Goal: Task Accomplishment & Management: Use online tool/utility

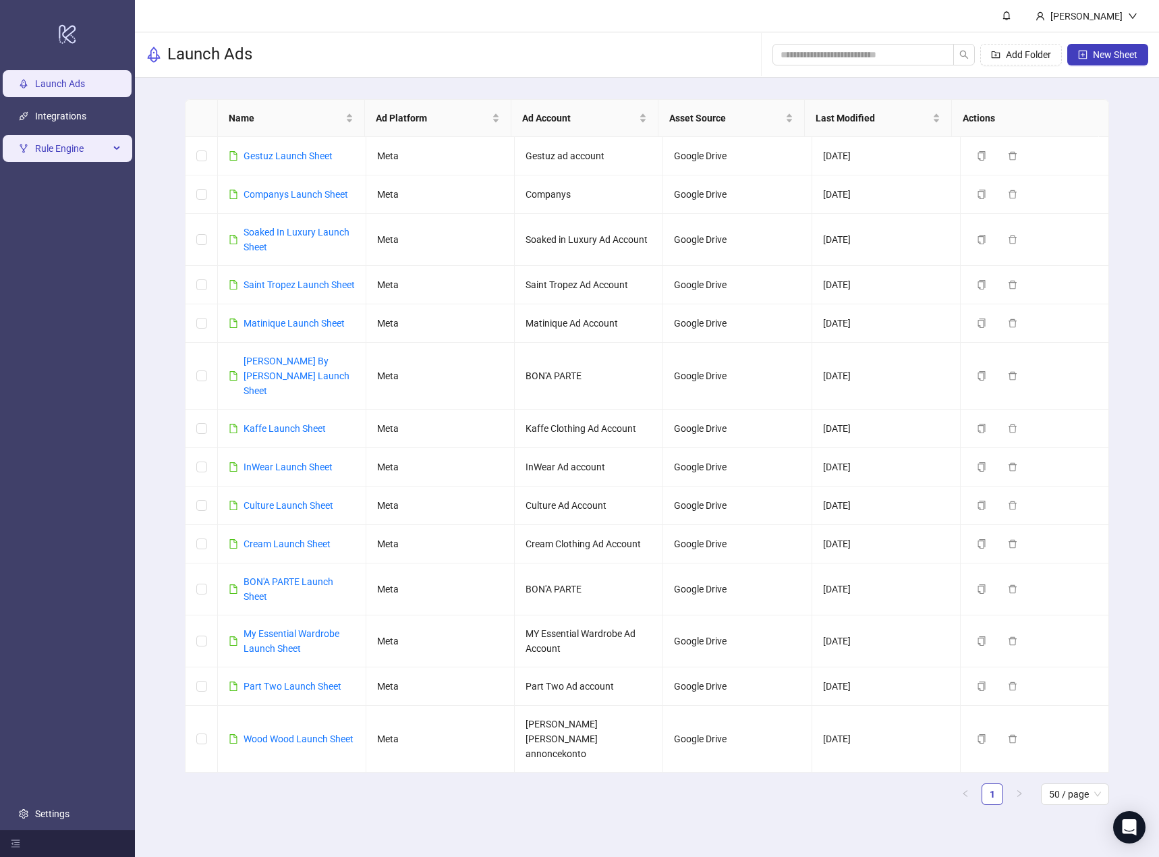
click at [111, 148] on div "Rule Engine" at bounding box center [68, 148] width 130 height 27
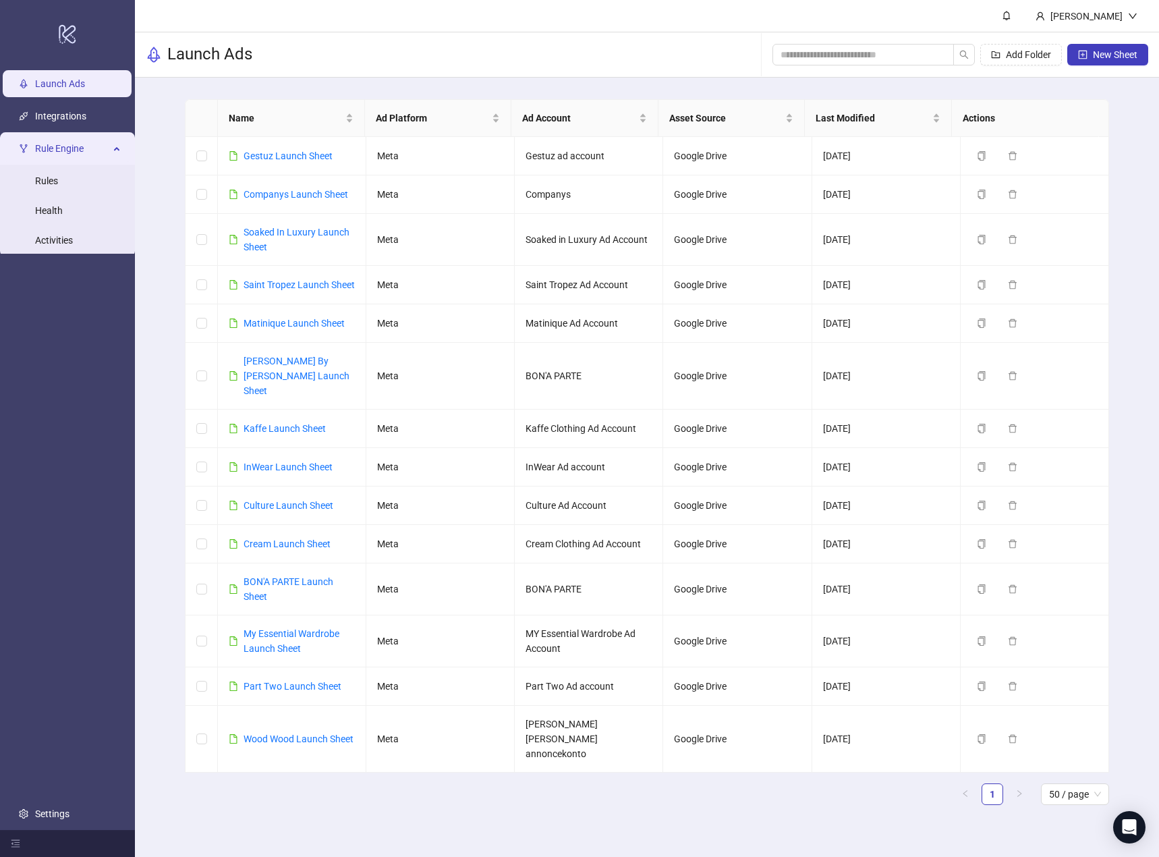
click at [496, 40] on div "Launch Ads Add Folder New Sheet" at bounding box center [647, 54] width 1024 height 45
click at [123, 142] on div "Rule Engine" at bounding box center [68, 148] width 130 height 27
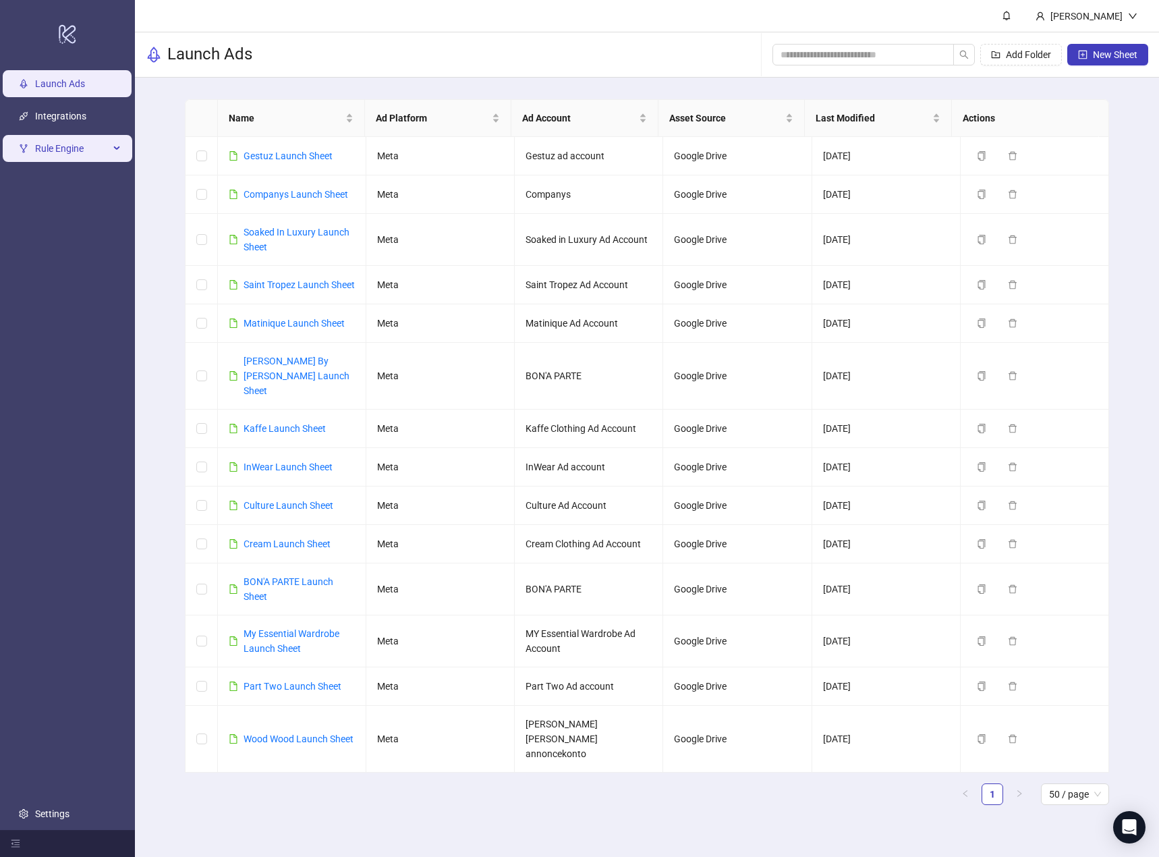
click at [116, 152] on div "Rule Engine" at bounding box center [68, 148] width 130 height 27
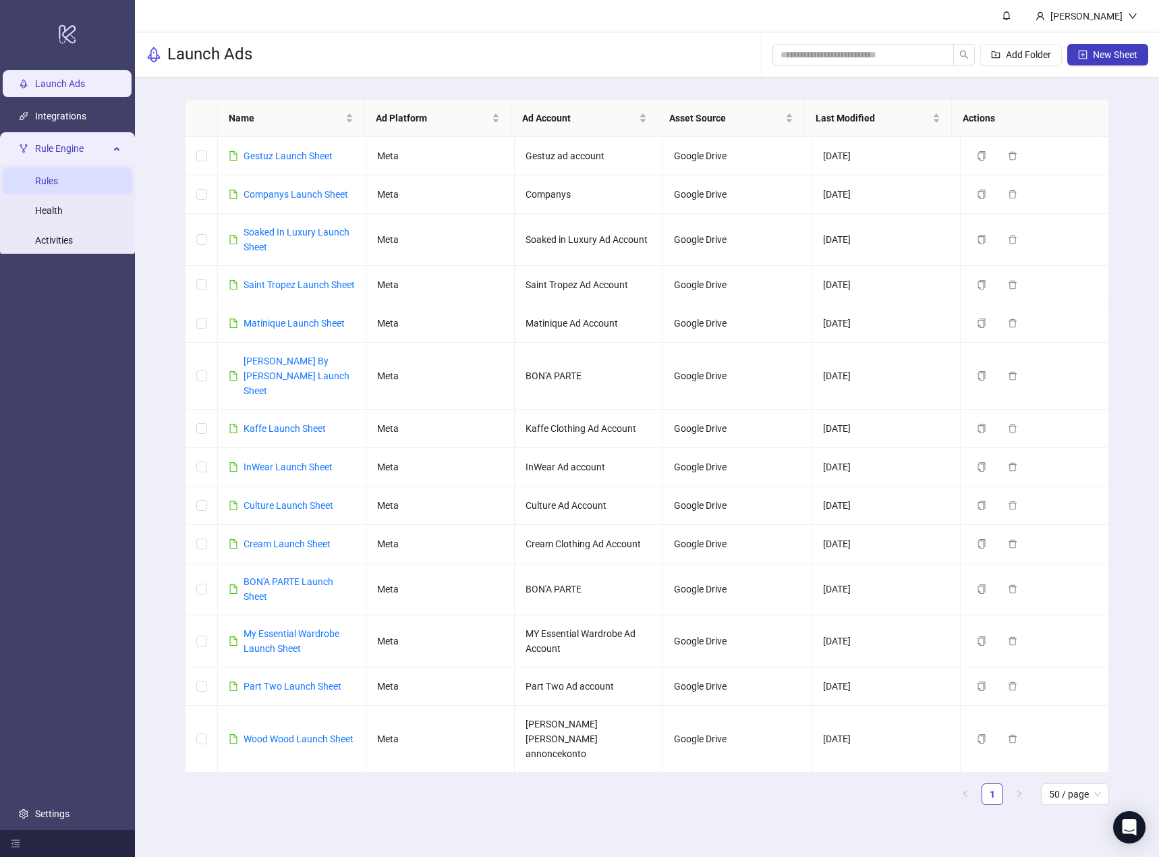
click at [58, 183] on link "Rules" at bounding box center [46, 180] width 23 height 11
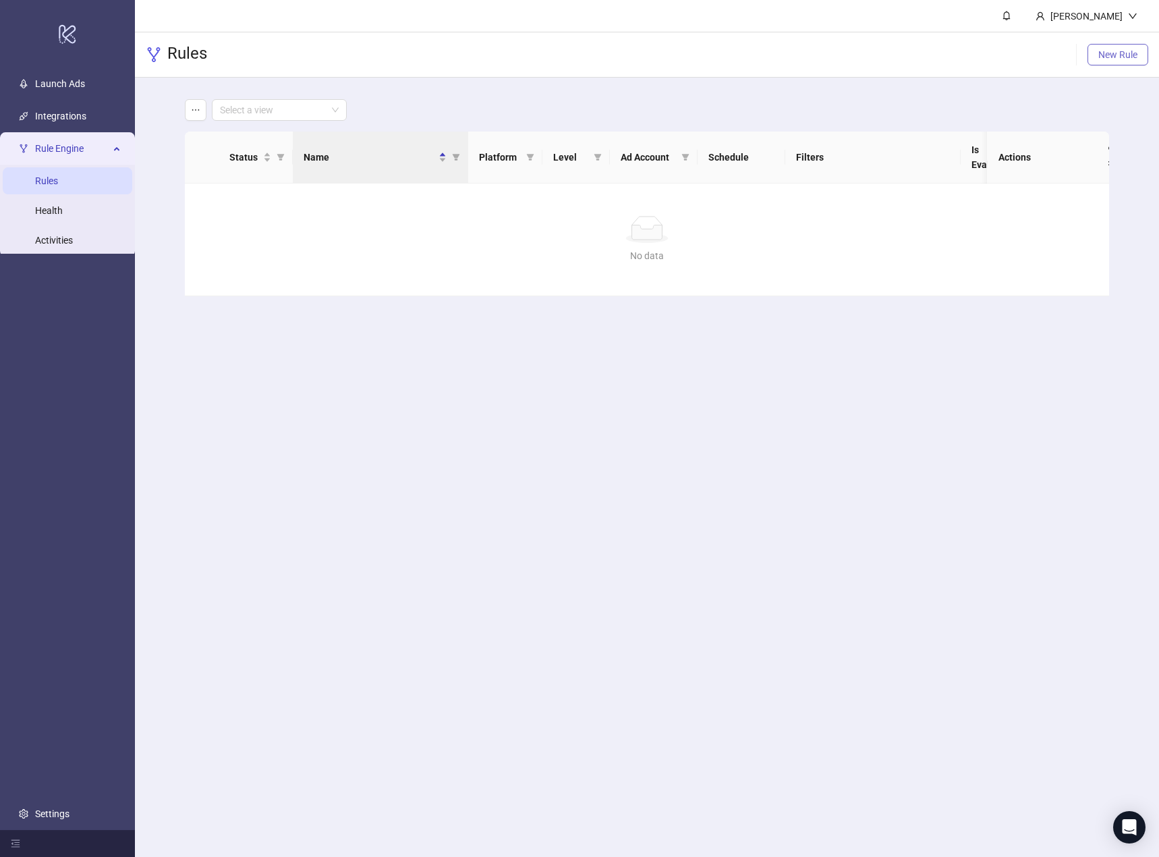
click at [1112, 54] on span "New Rule" at bounding box center [1117, 54] width 39 height 11
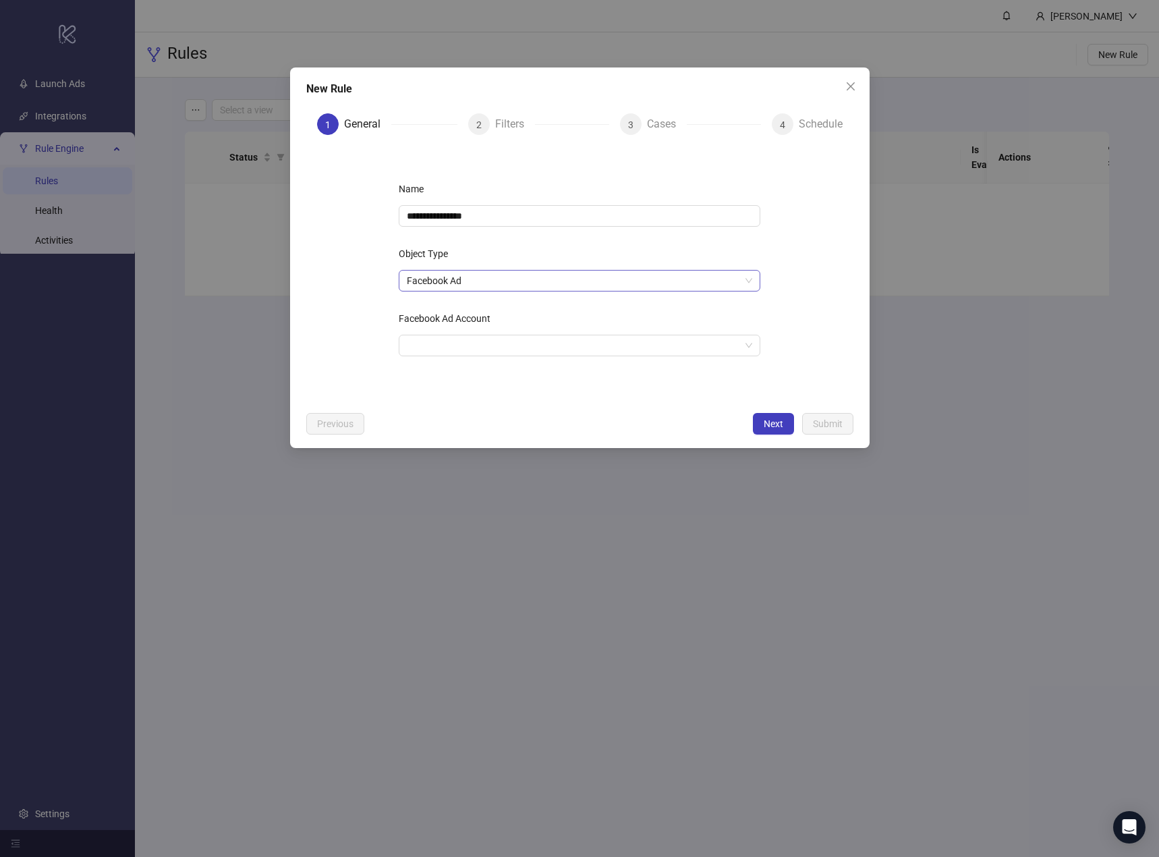
click at [481, 279] on span "Facebook Ad" at bounding box center [579, 281] width 345 height 20
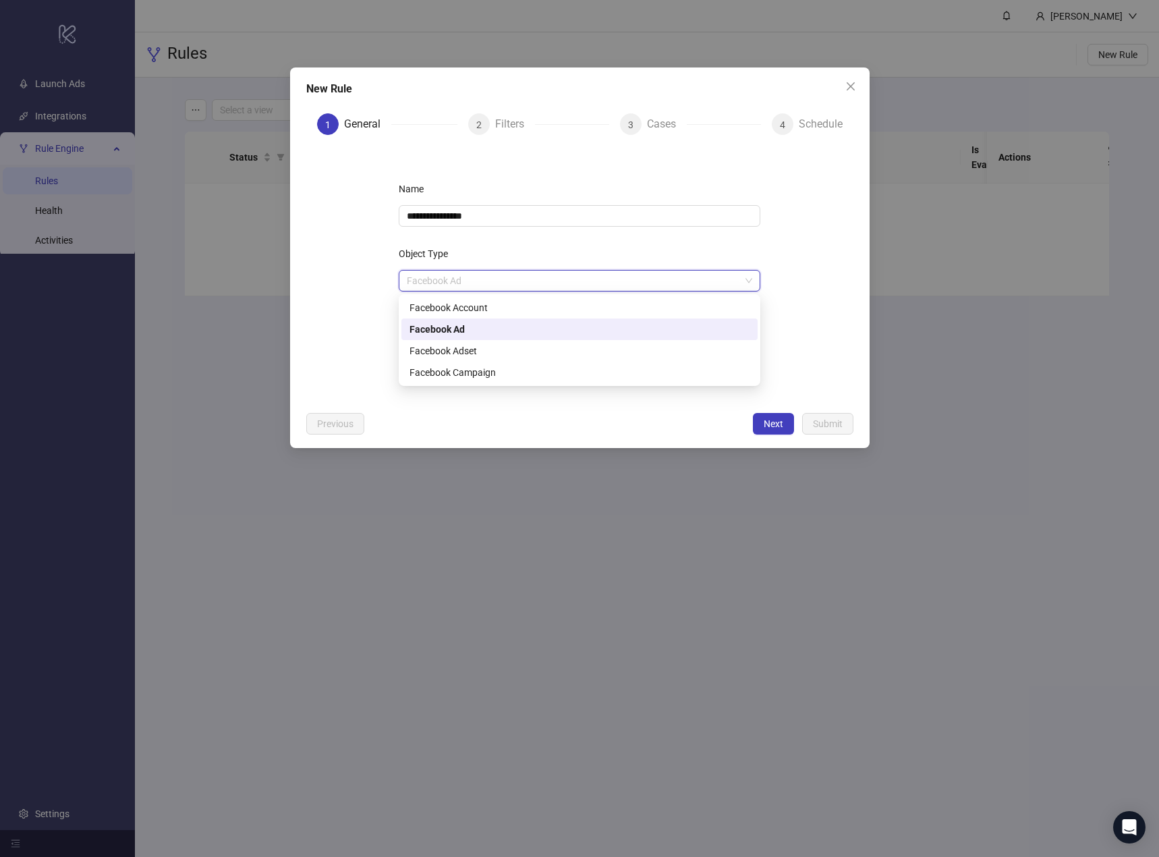
click at [488, 329] on div "Facebook Ad" at bounding box center [579, 329] width 340 height 15
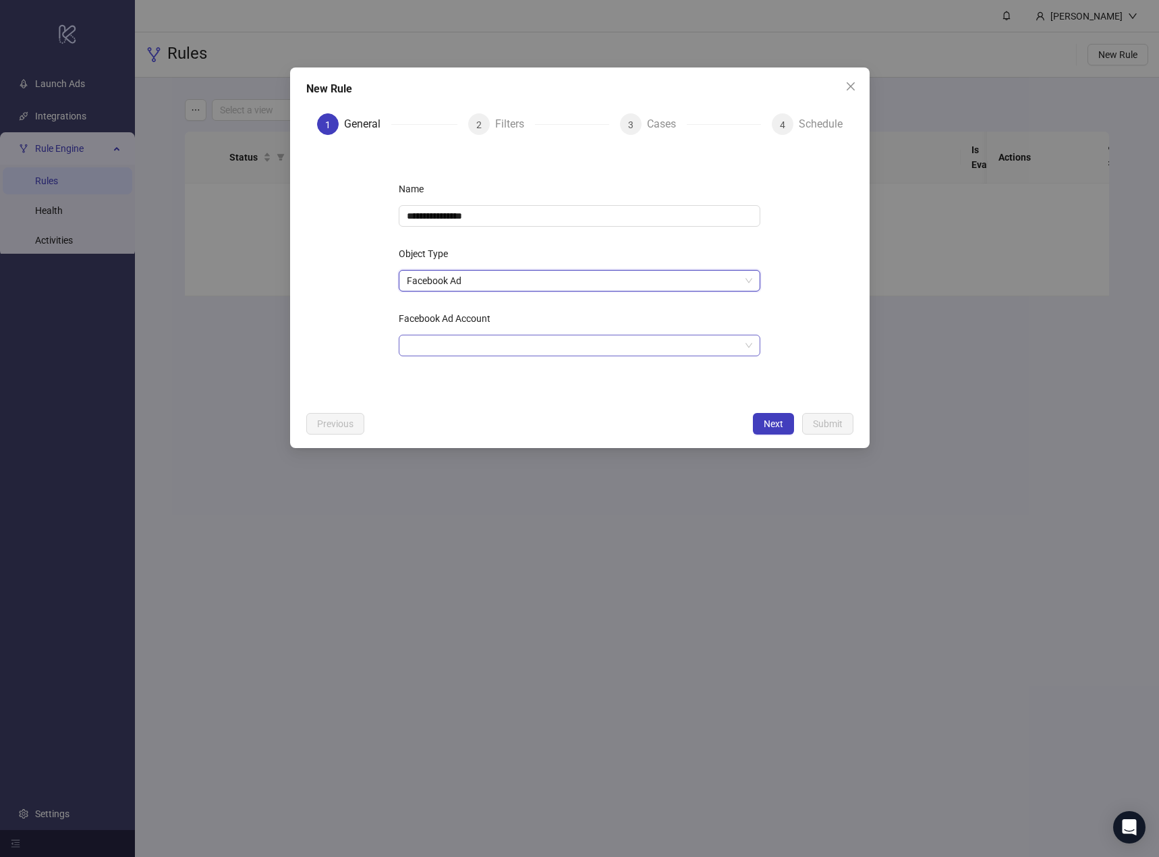
click at [445, 345] on input "Facebook Ad Account" at bounding box center [573, 345] width 333 height 20
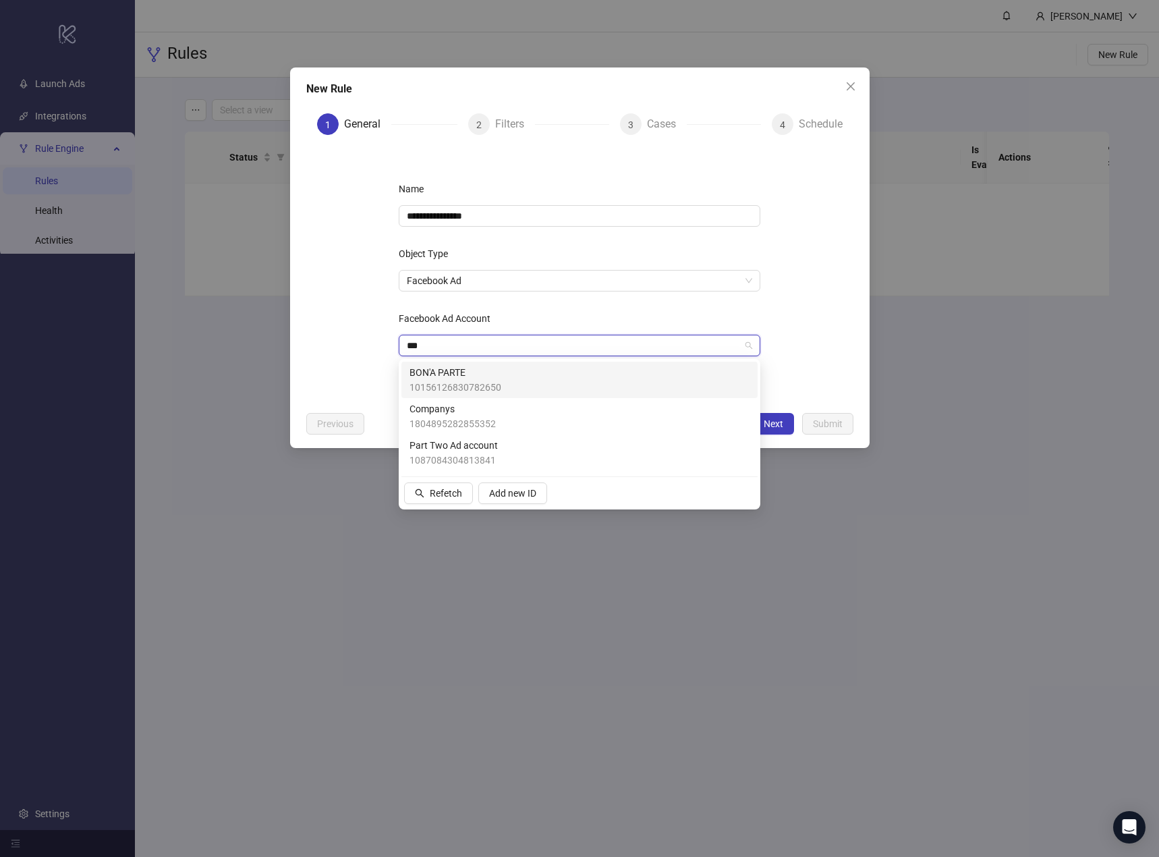
type input "****"
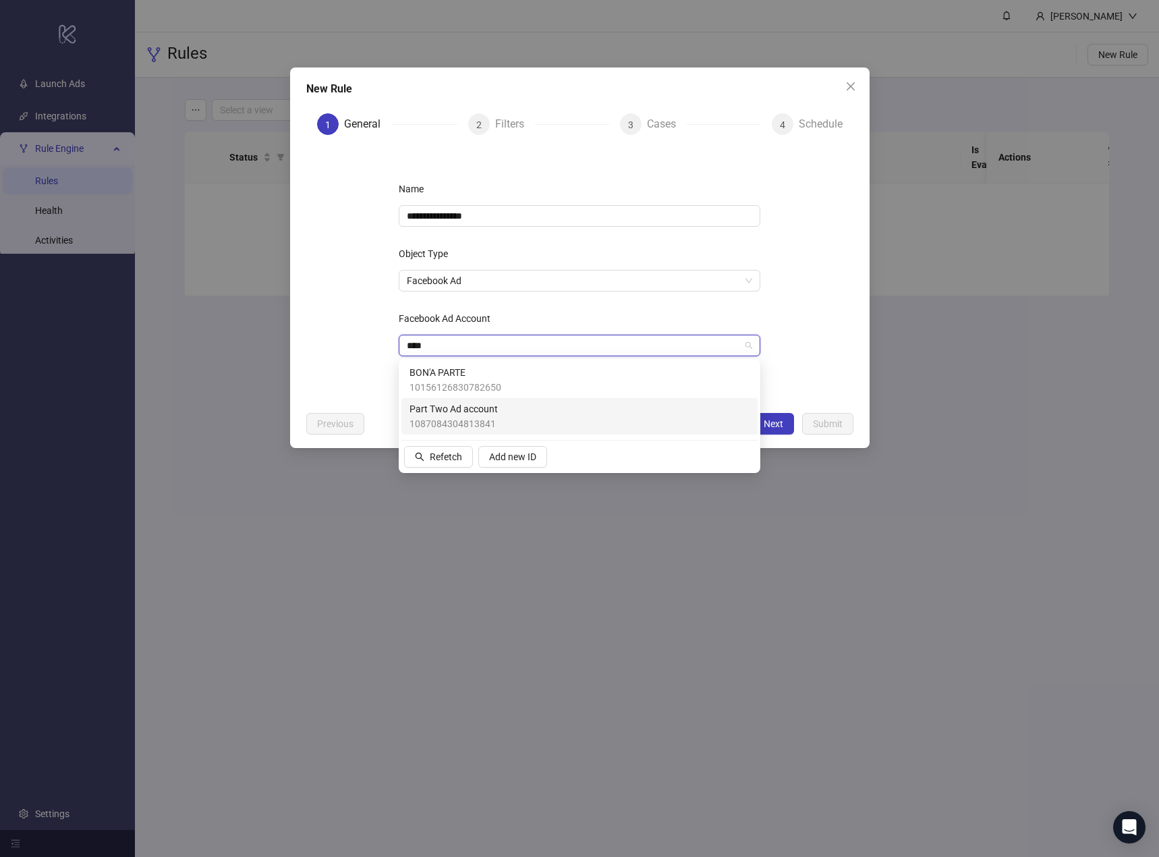
click at [486, 424] on span "1087084304813841" at bounding box center [453, 423] width 88 height 15
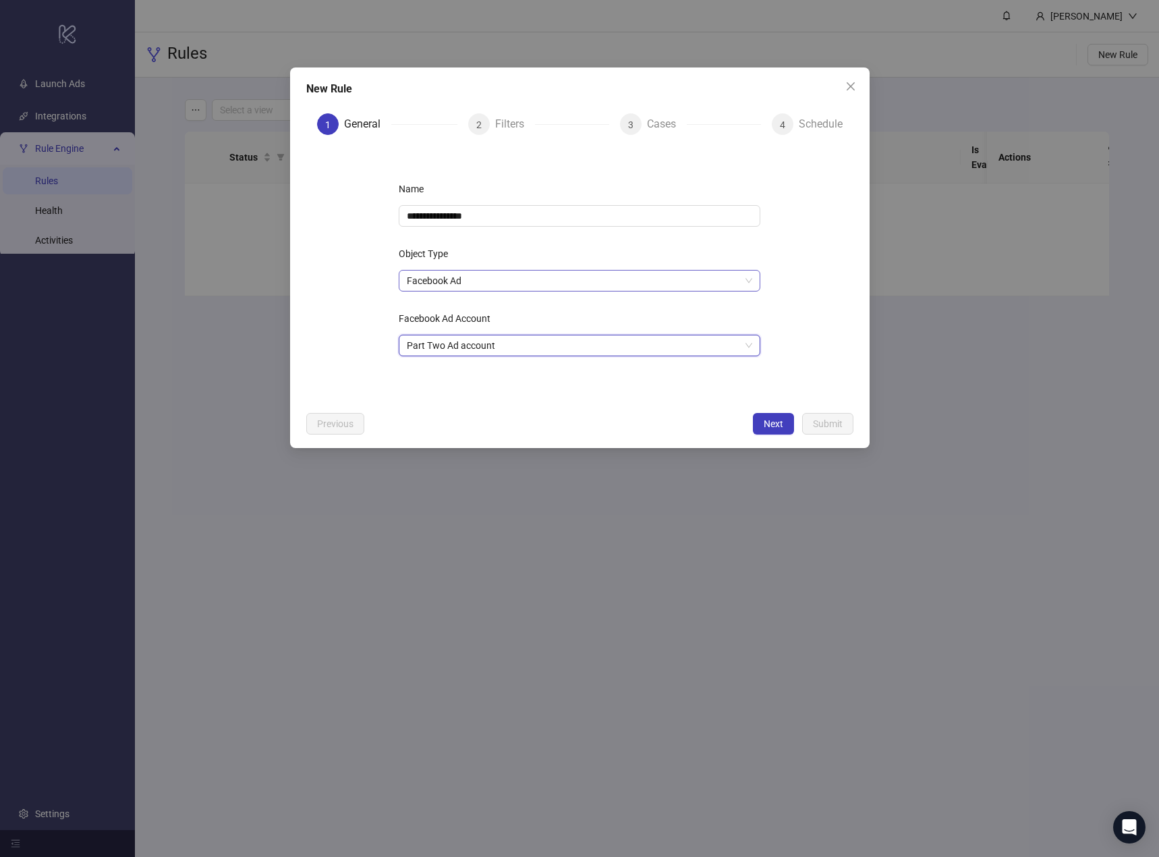
click at [488, 284] on span "Facebook Ad" at bounding box center [579, 281] width 345 height 20
click at [488, 281] on span "Facebook Ad" at bounding box center [579, 281] width 345 height 20
click at [494, 283] on span "Facebook Ad" at bounding box center [579, 281] width 345 height 20
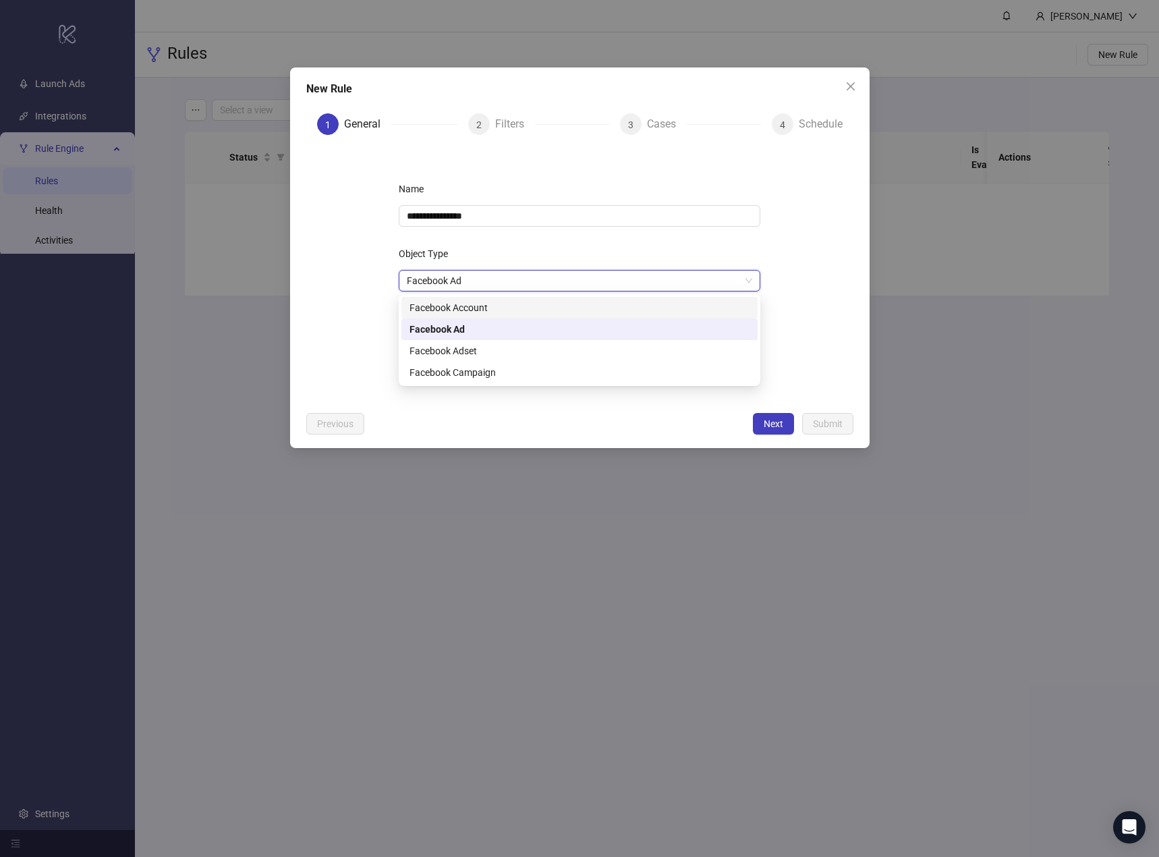
click at [507, 285] on span "Facebook Ad" at bounding box center [579, 281] width 345 height 20
